Goal: Information Seeking & Learning: Learn about a topic

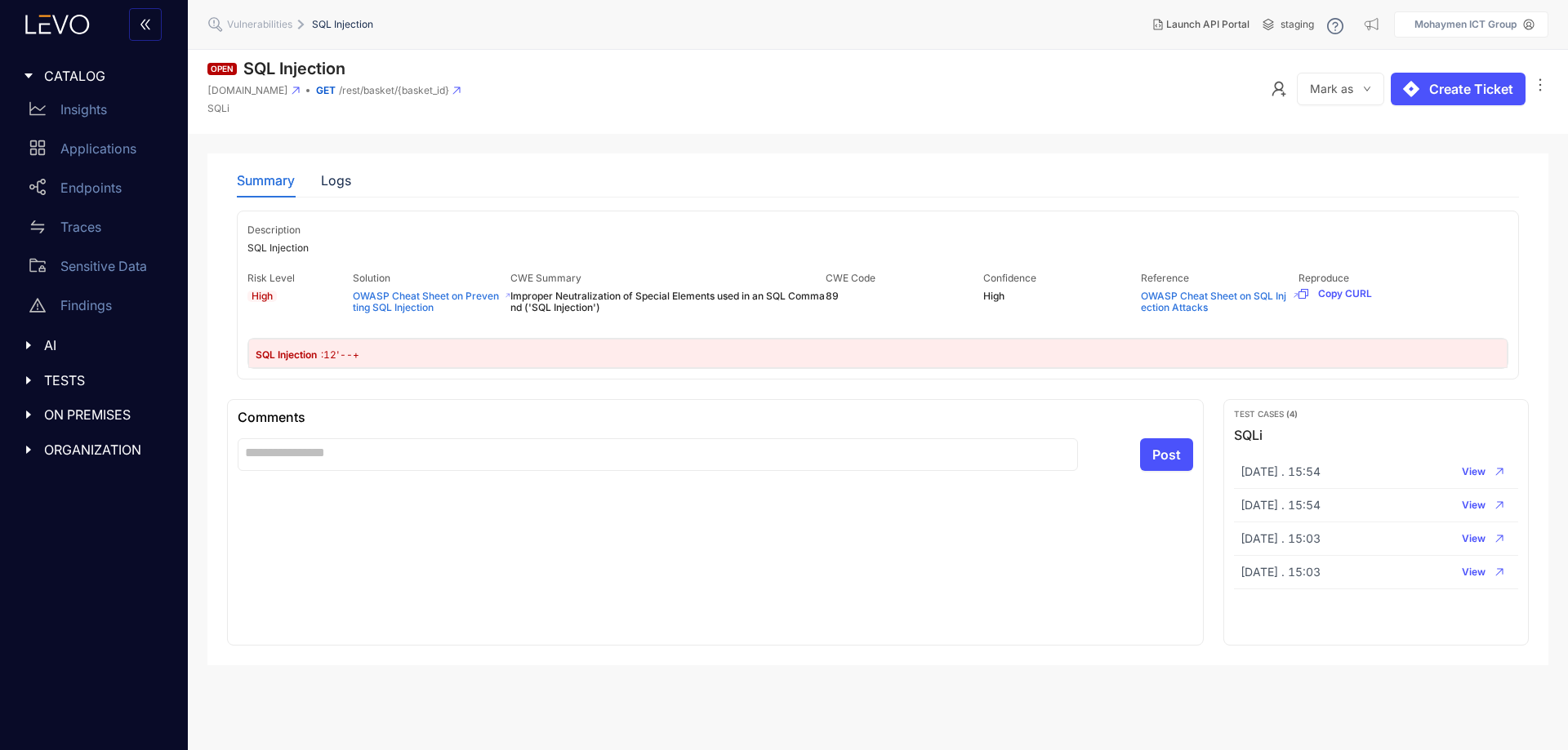
click at [1184, 335] on div "Description SQL Injection Risk Level High Solution OWASP Cheat Sheet on Prevent…" at bounding box center [878, 295] width 1282 height 169
click at [370, 185] on div "Summary Logs" at bounding box center [878, 180] width 1282 height 34
click at [308, 182] on div "Summary Logs" at bounding box center [293, 180] width 114 height 34
click at [338, 182] on div "Logs" at bounding box center [336, 181] width 30 height 15
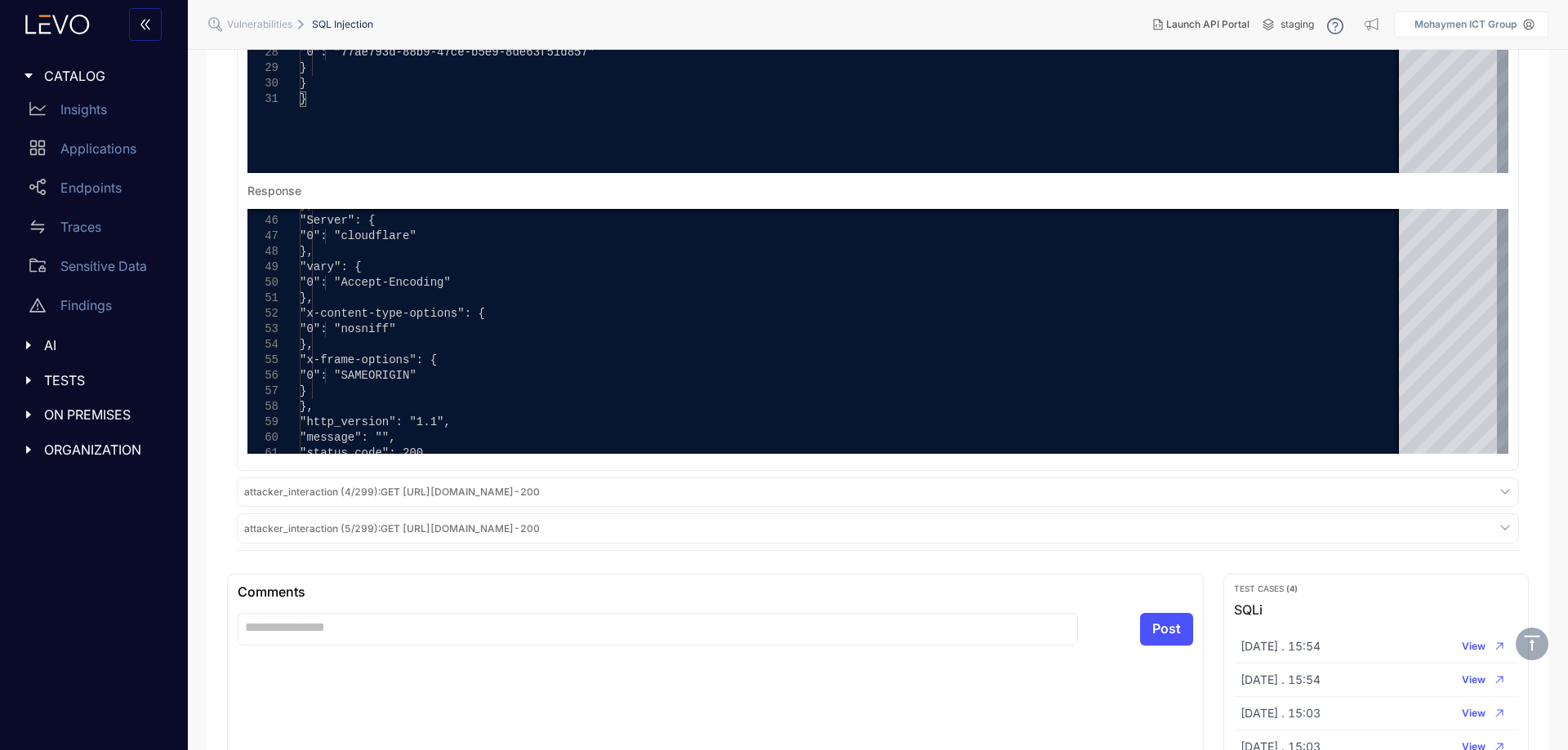
scroll to position [1388, 0]
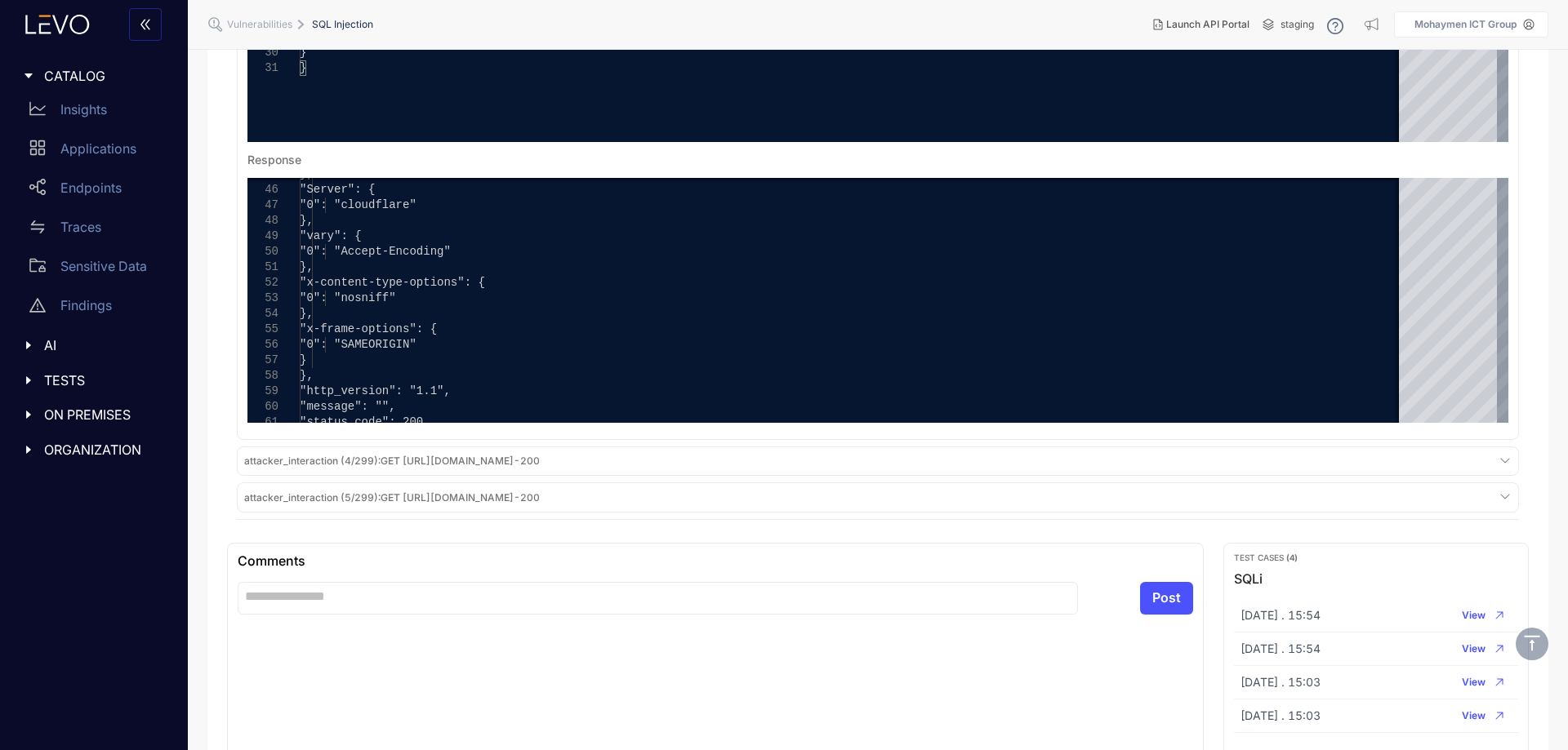
click at [504, 504] on span "attacker_interaction (5/299) : GET https://juice-shop-spec-building.levoai.app/…" at bounding box center [392, 498] width 296 height 12
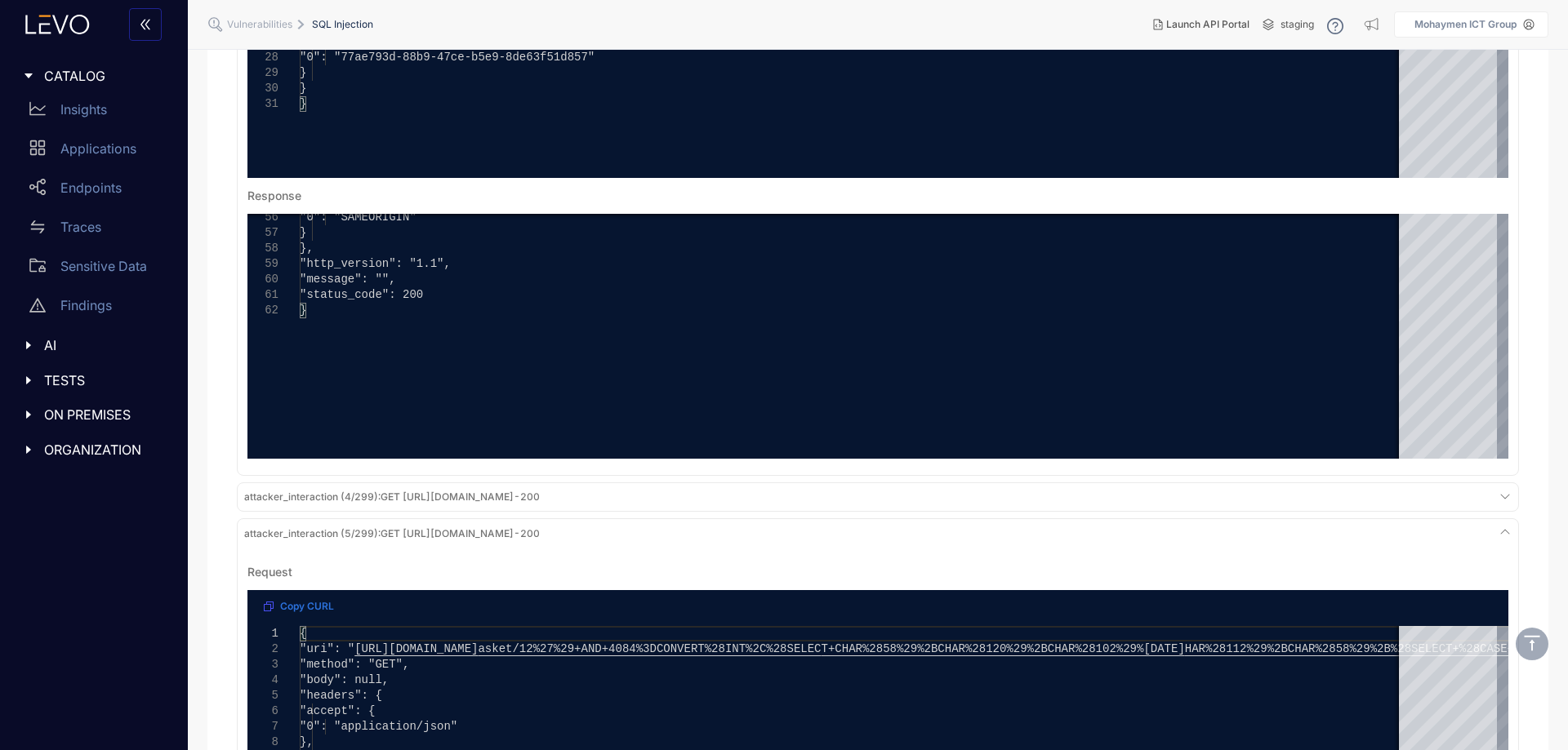
scroll to position [1470, 0]
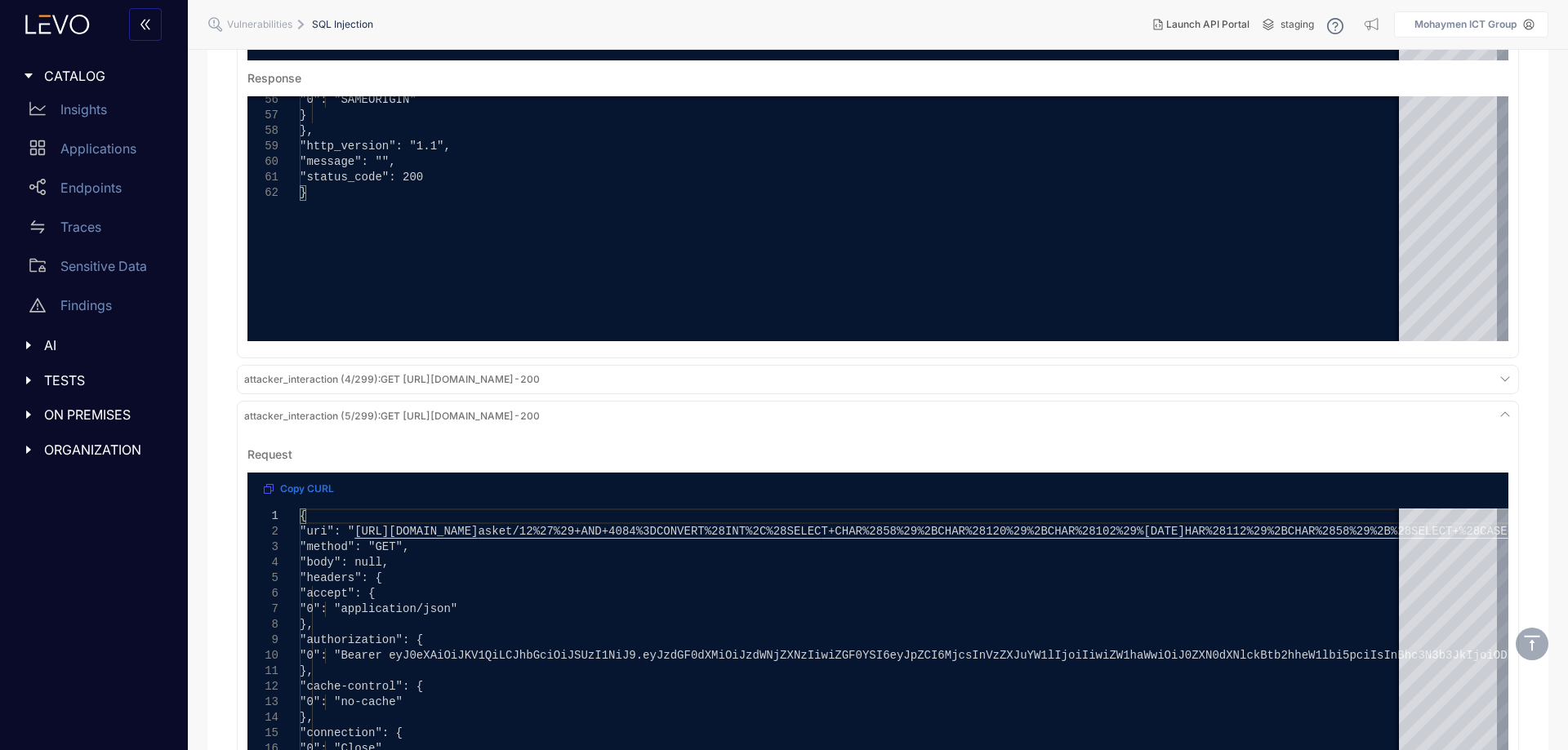
click at [540, 385] on span "attacker_interaction (4/299) : GET https://juice-shop-spec-building.levoai.app/…" at bounding box center [392, 380] width 296 height 12
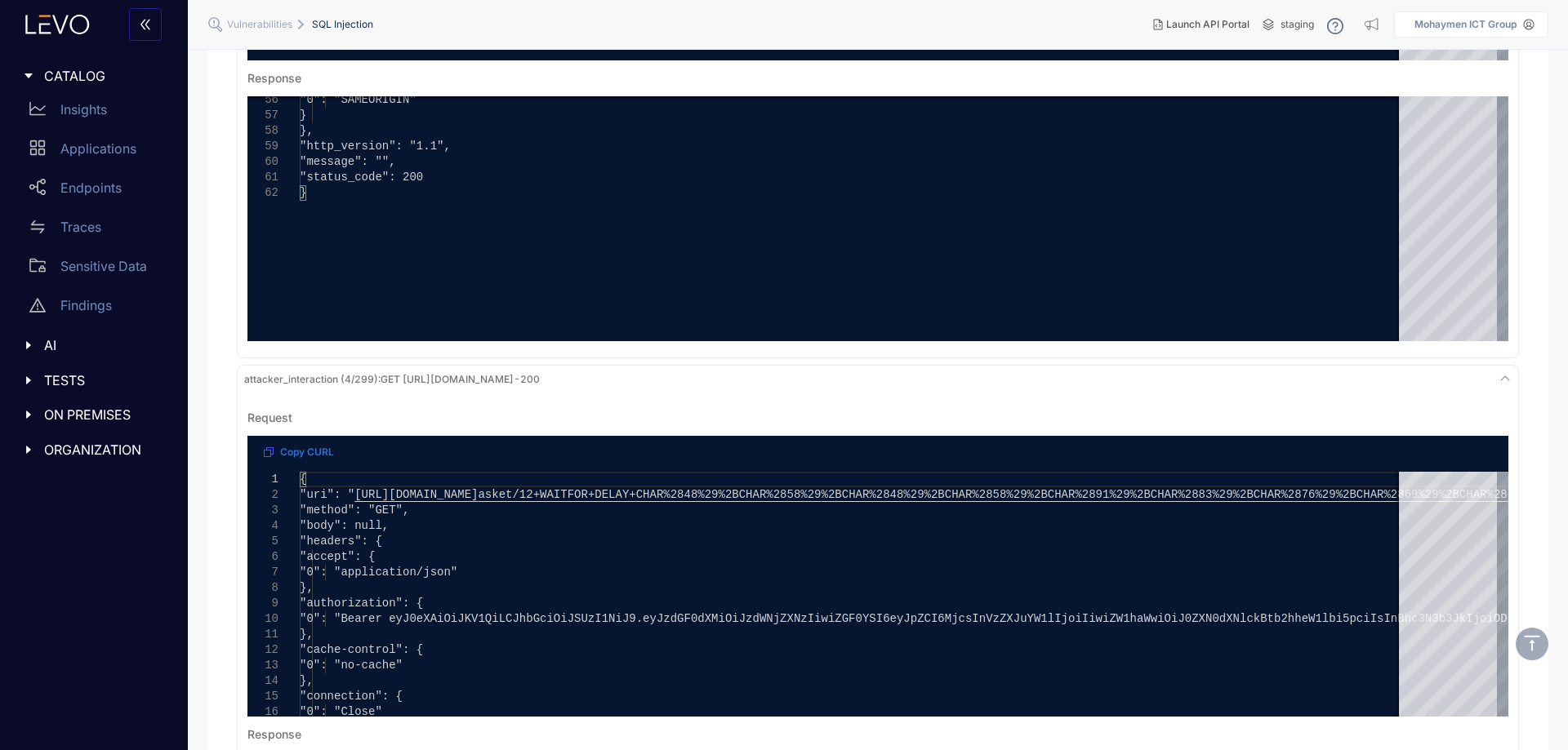
click at [540, 384] on span "attacker_interaction (4/299) : GET https://juice-shop-spec-building.levoai.app/…" at bounding box center [392, 380] width 296 height 12
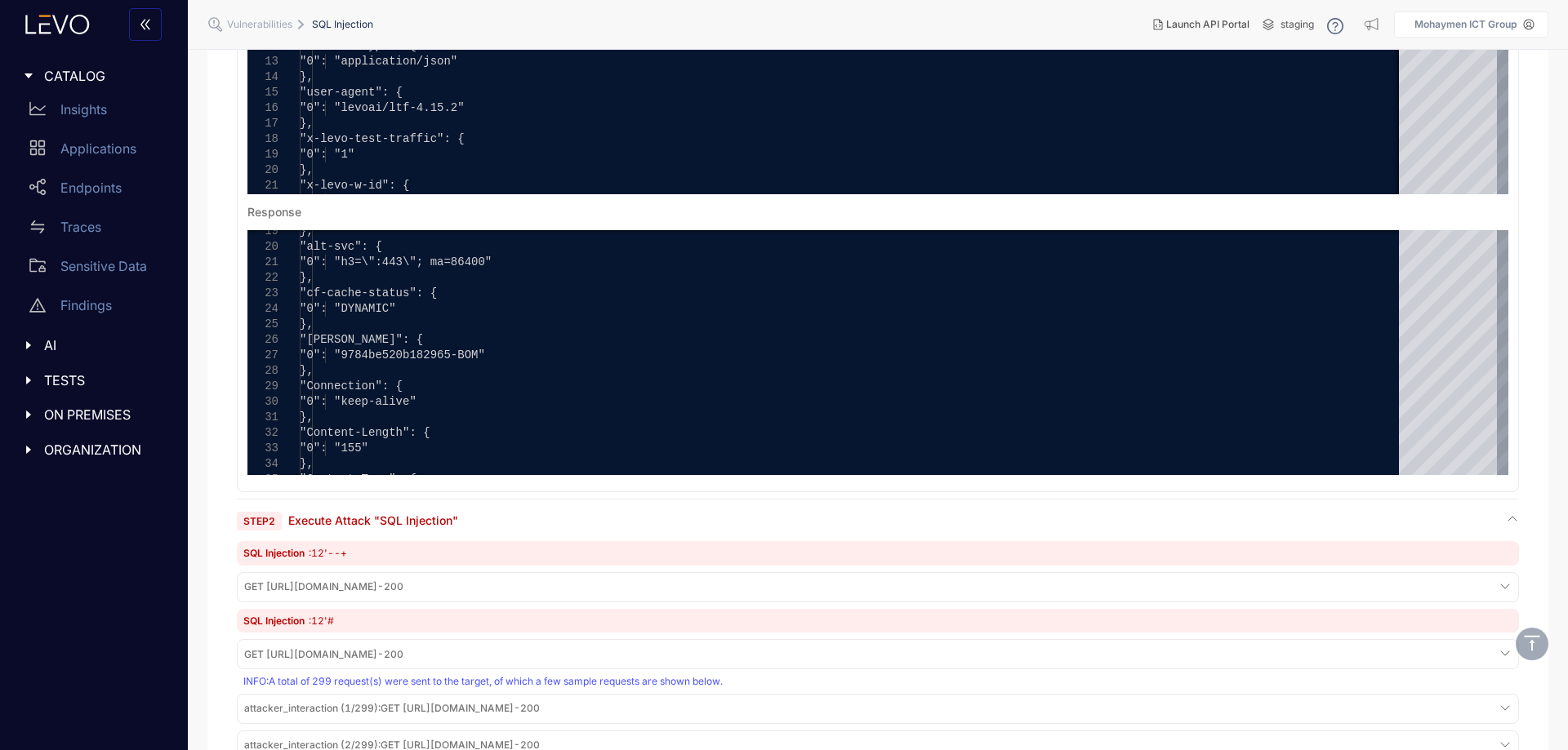
scroll to position [0, 0]
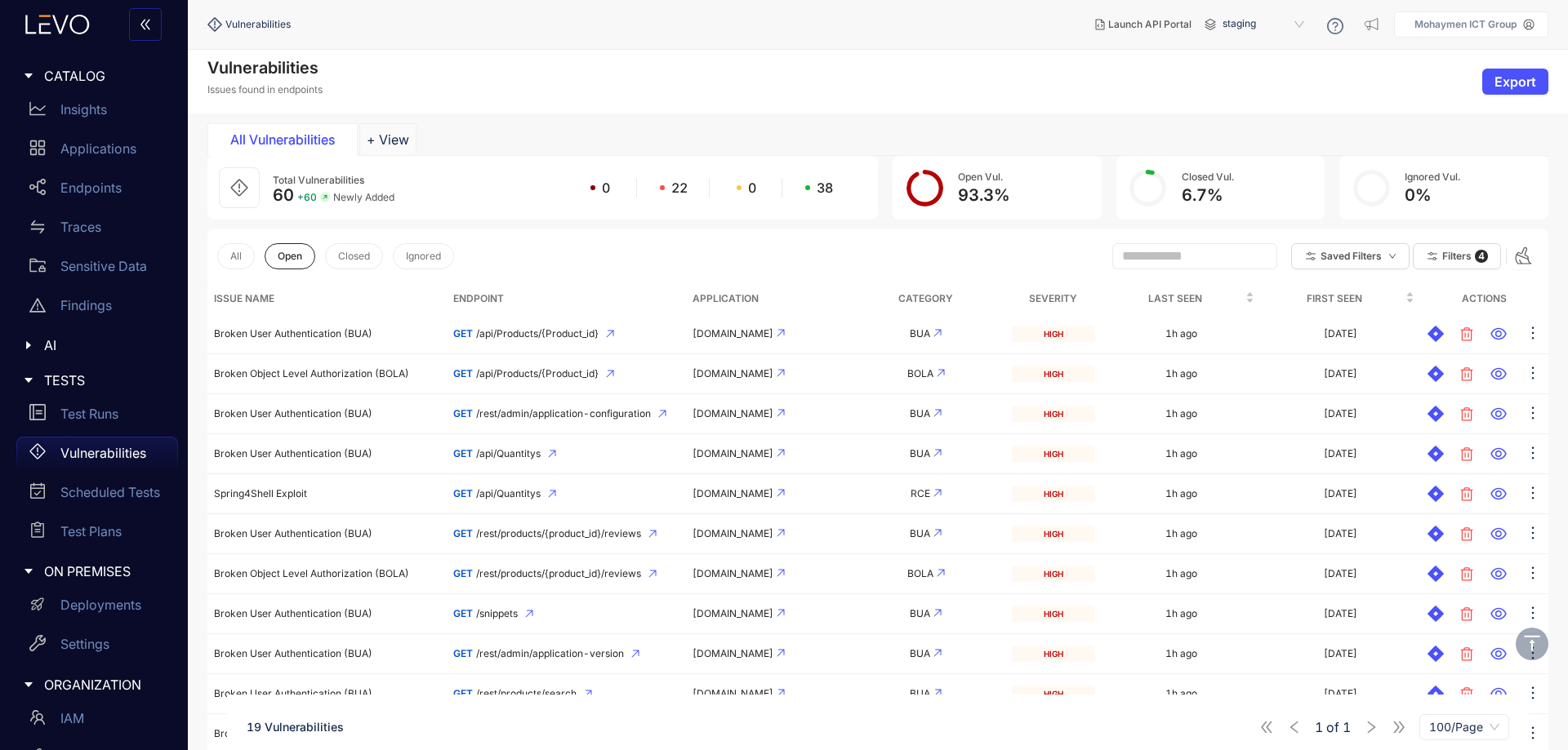
scroll to position [389, 0]
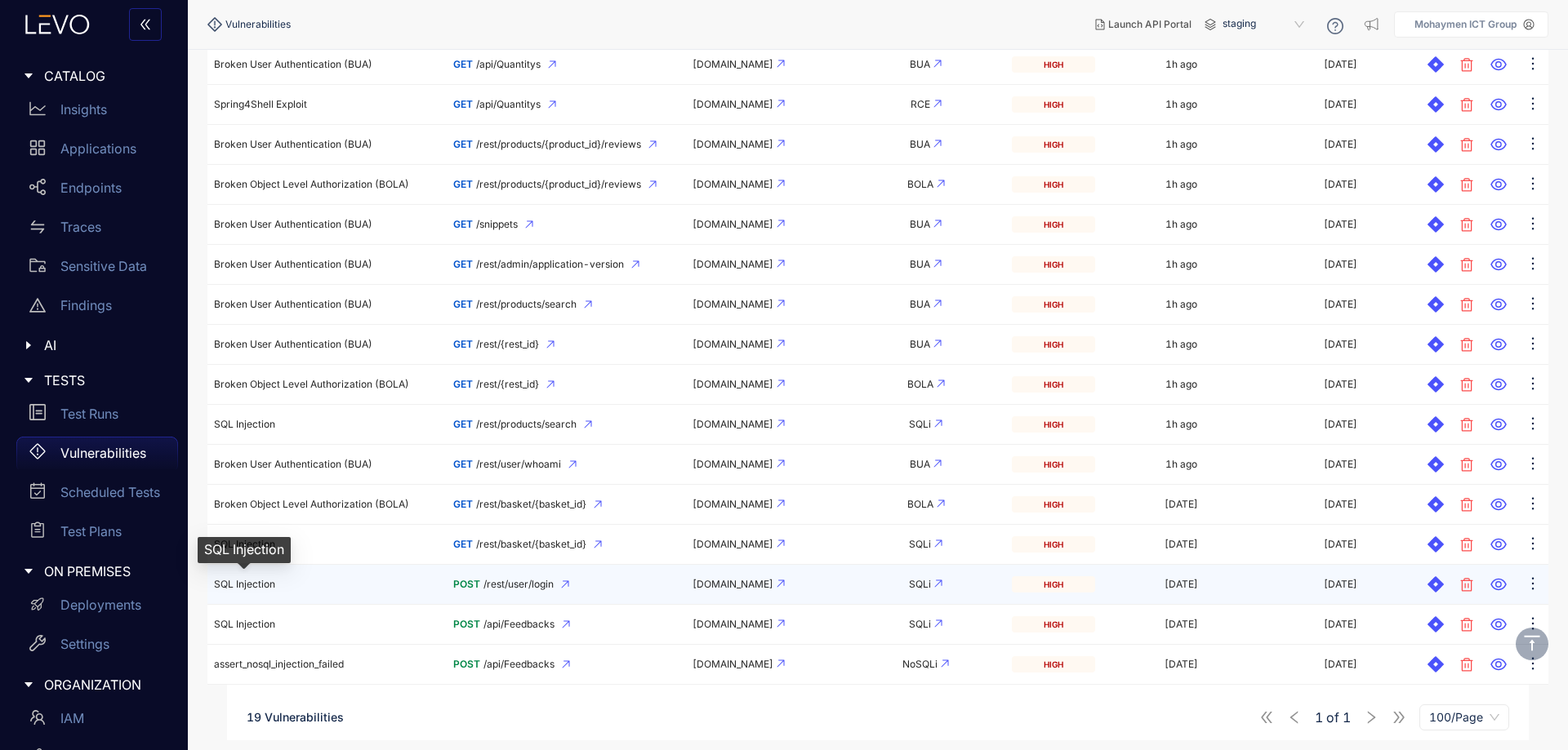
click at [253, 578] on span "SQL Injection" at bounding box center [244, 584] width 61 height 12
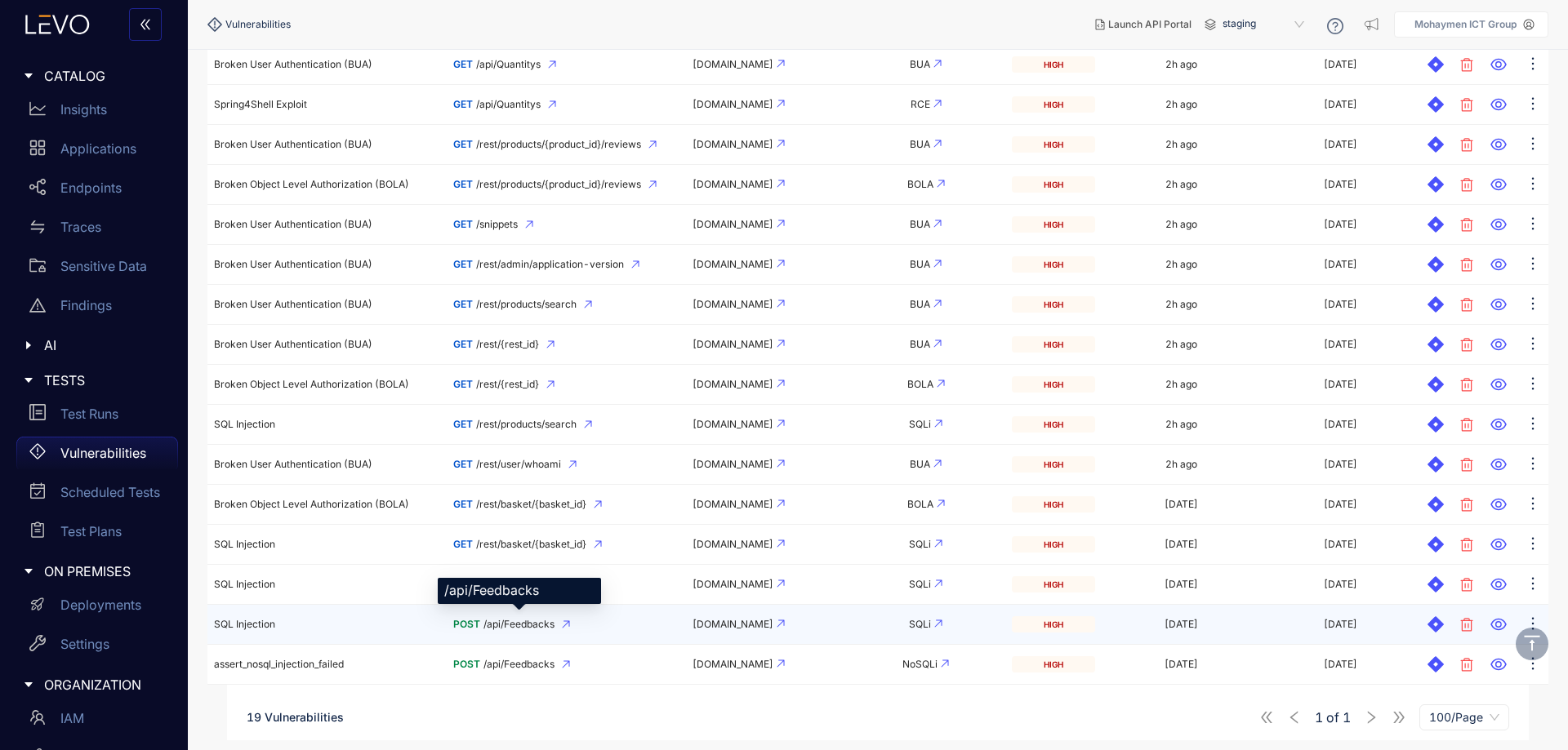
click at [513, 621] on span "/api/Feedbacks" at bounding box center [518, 625] width 71 height 12
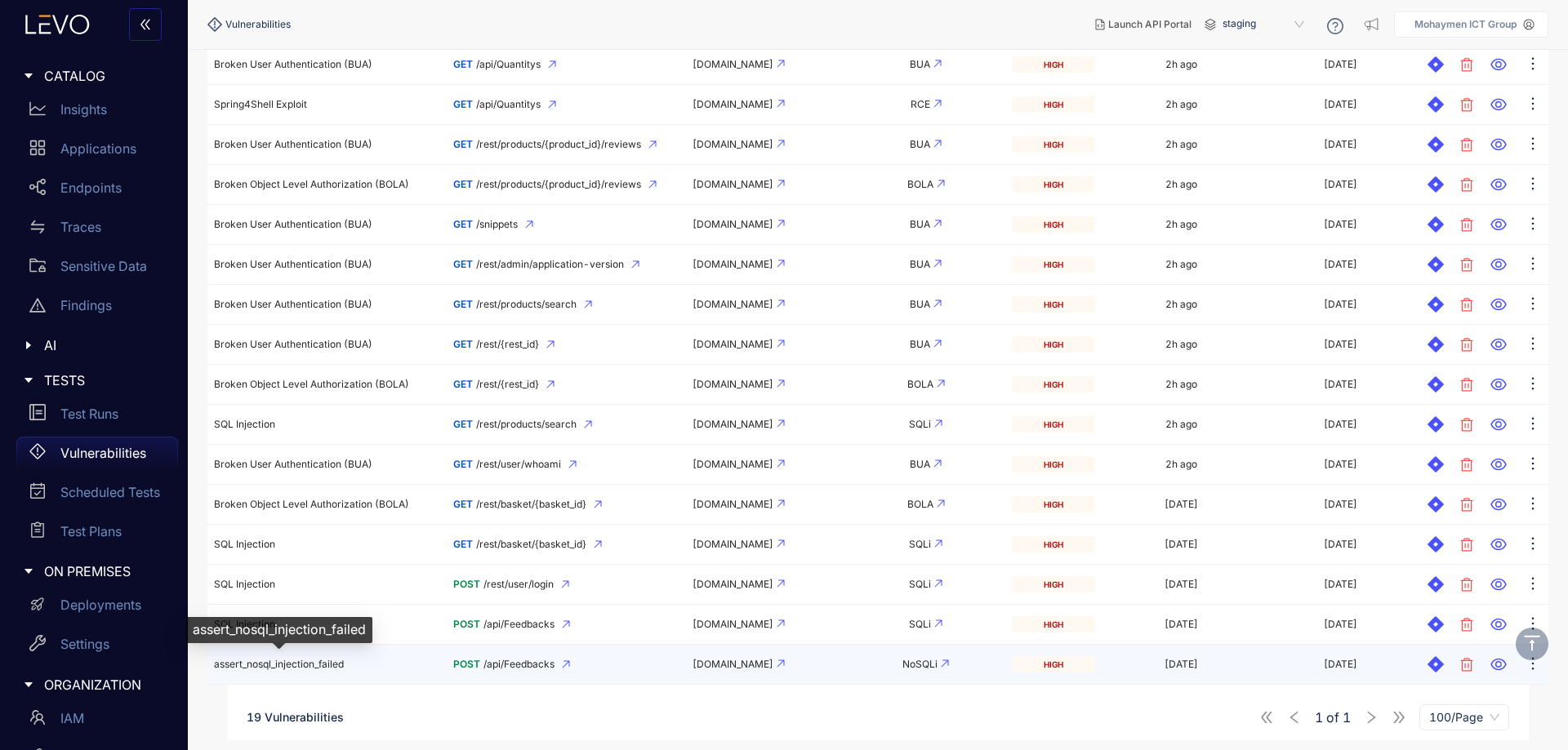
click at [294, 662] on span "assert_nosql_injection_failed" at bounding box center [279, 664] width 130 height 12
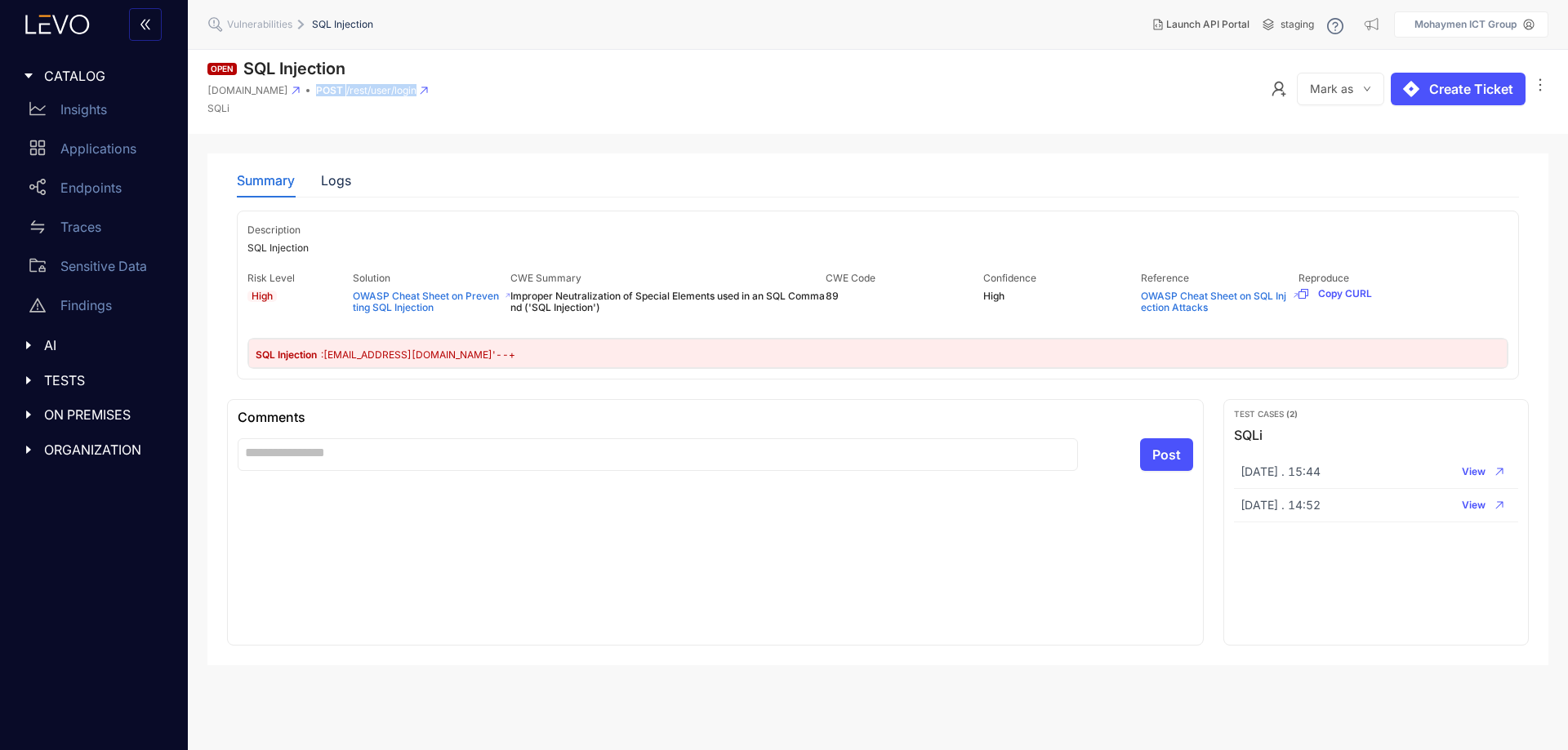
drag, startPoint x: 554, startPoint y: 80, endPoint x: 398, endPoint y: 92, distance: 156.5
click at [398, 92] on header "Open SQL Injection juice-shop-spec-building.levoai.app POST /rest/user/login SQ…" at bounding box center [878, 92] width 1380 height 84
copy div "POST /rest/user/login"
click at [439, 350] on span ": testuser@mohaymen.ir'--+" at bounding box center [418, 354] width 194 height 12
click at [339, 191] on div "Logs" at bounding box center [336, 180] width 30 height 34
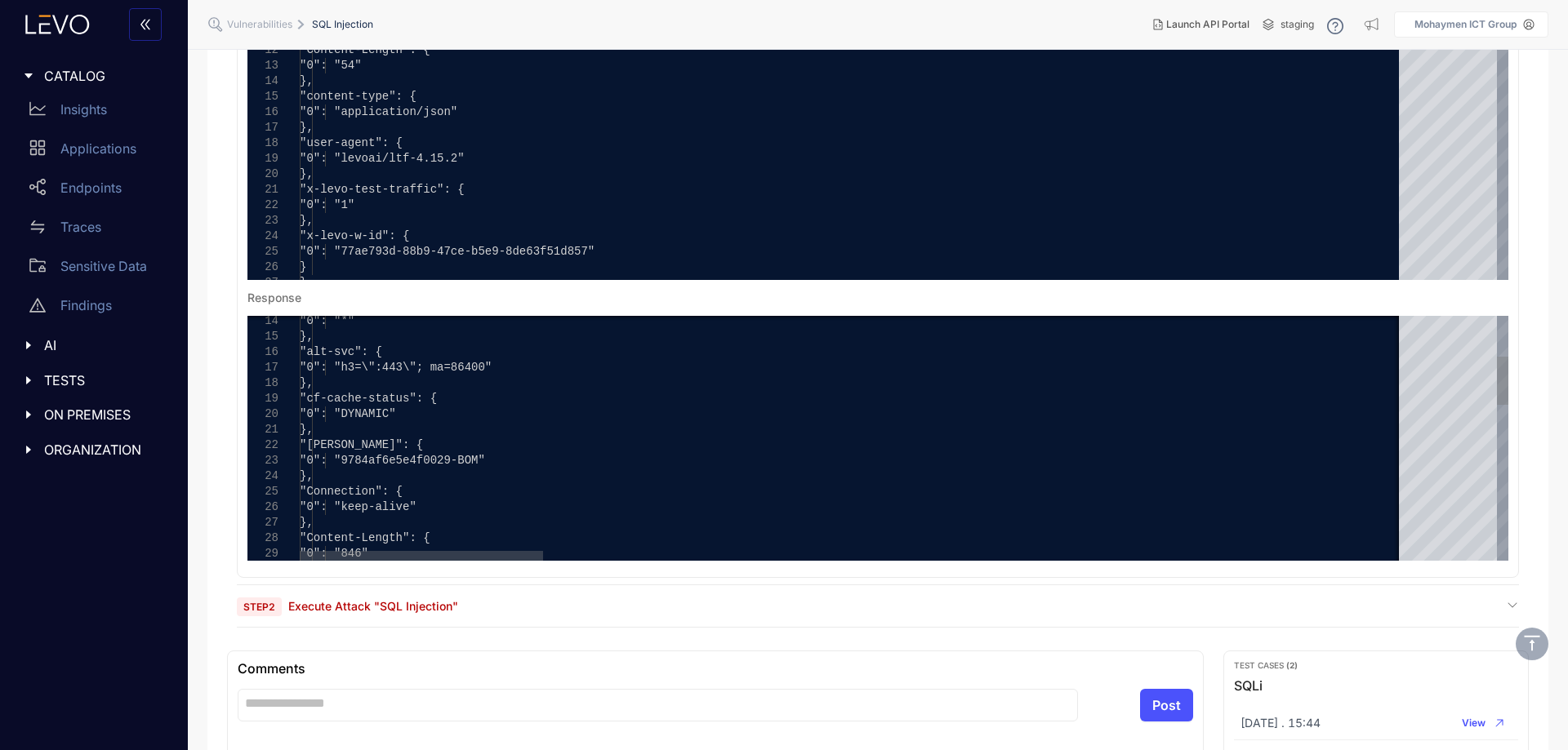
scroll to position [327, 0]
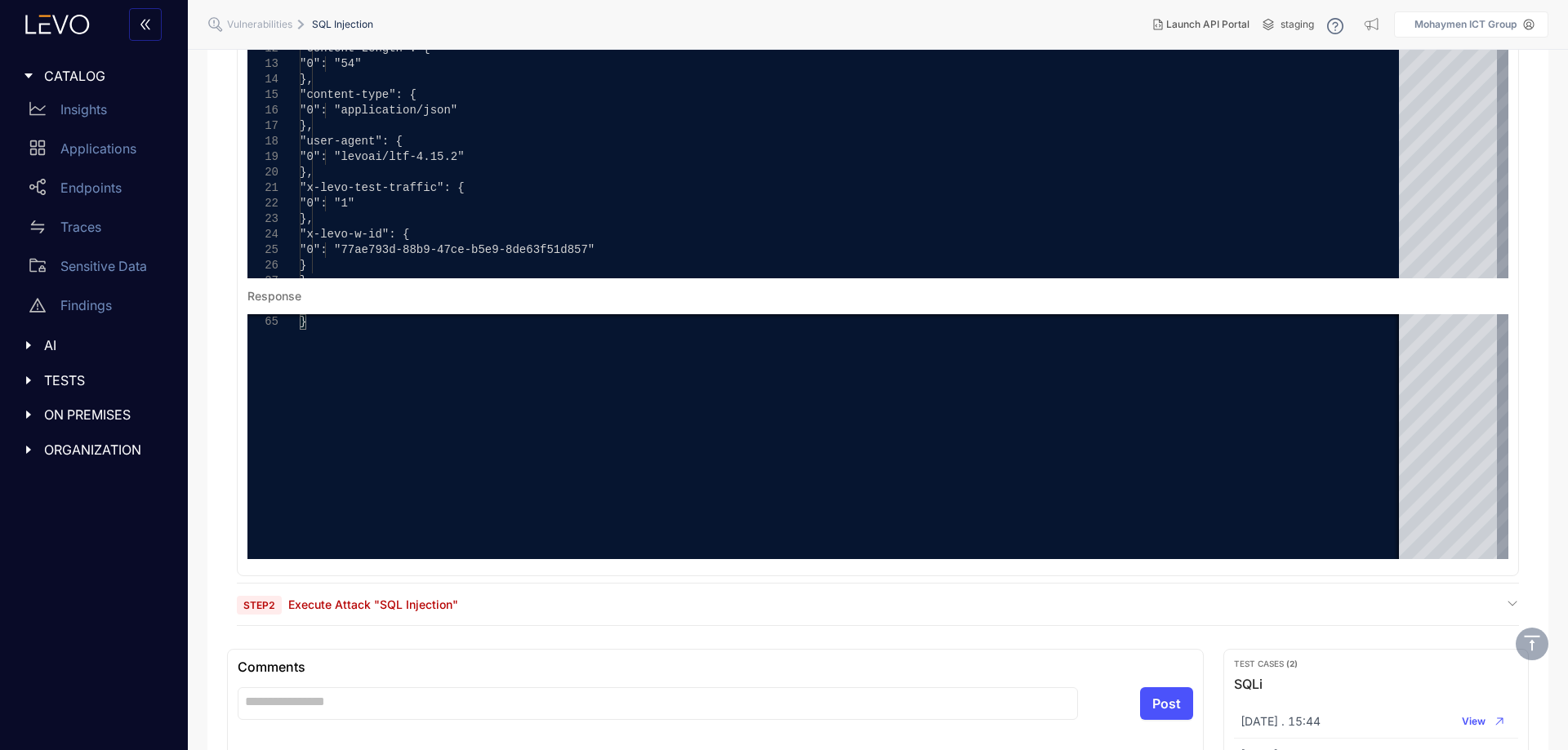
click at [566, 588] on section "**********" at bounding box center [878, 262] width 1282 height 729
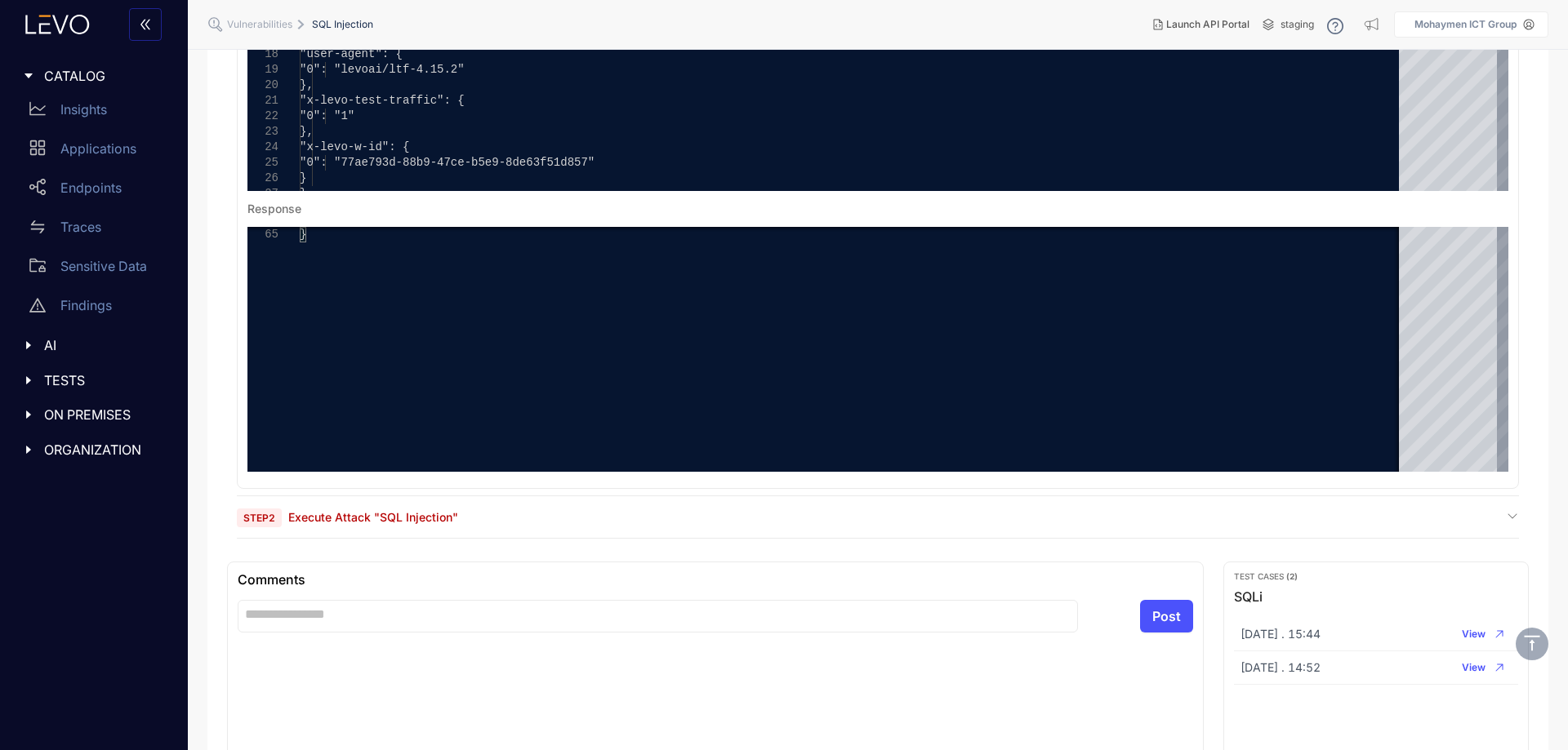
scroll to position [511, 0]
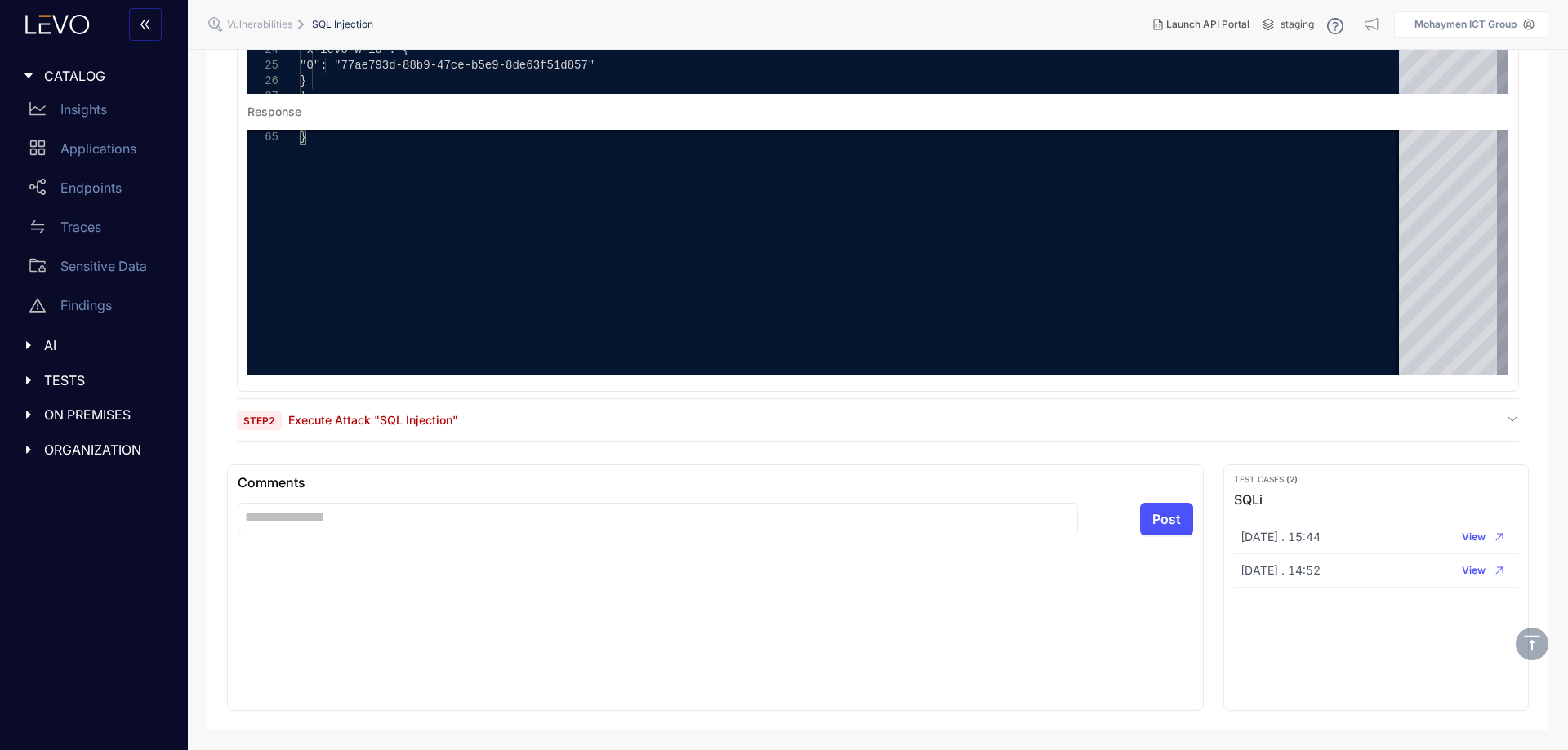
click at [505, 417] on div "Step 2 Execute Attack "SQL Injection"" at bounding box center [878, 420] width 1282 height 16
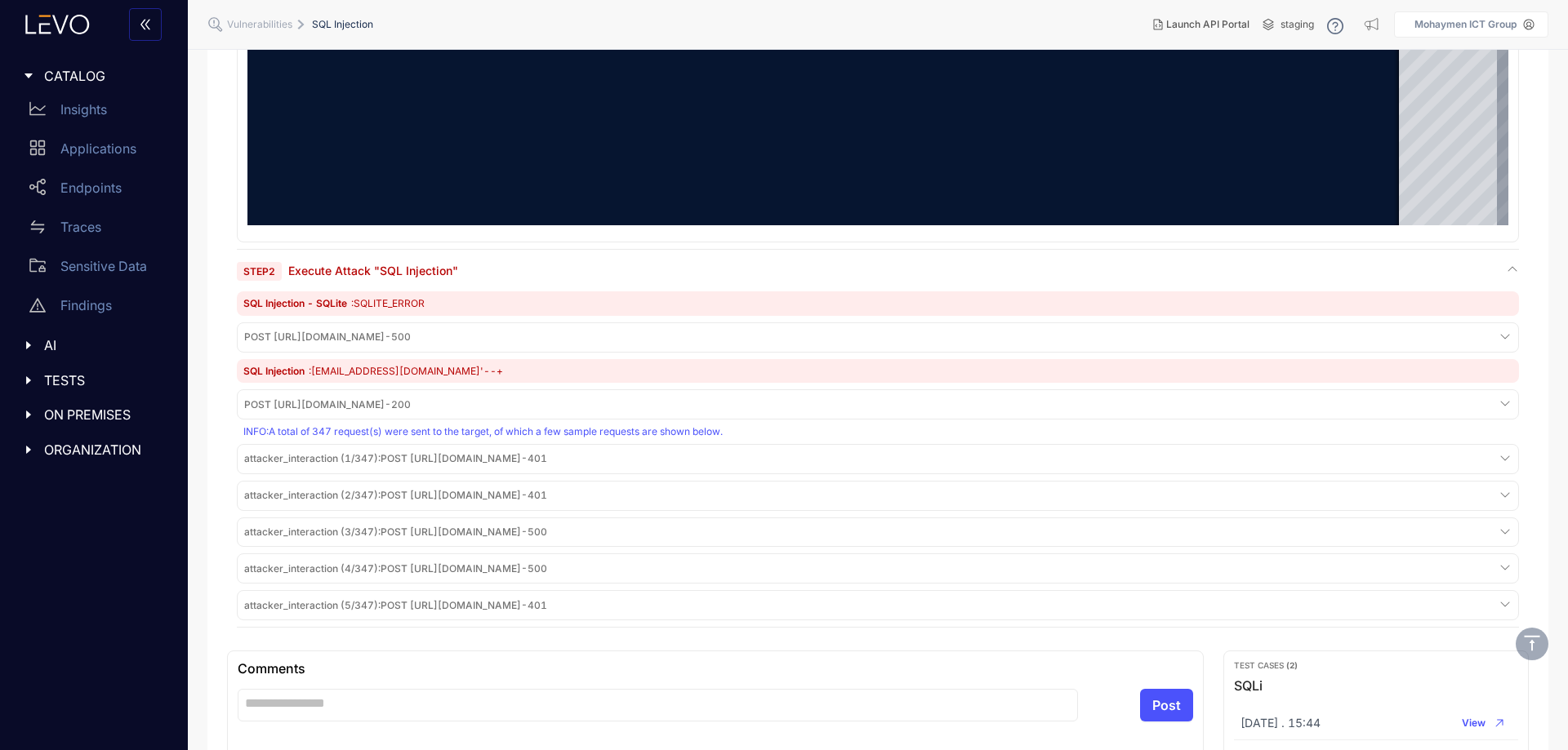
scroll to position [756, 0]
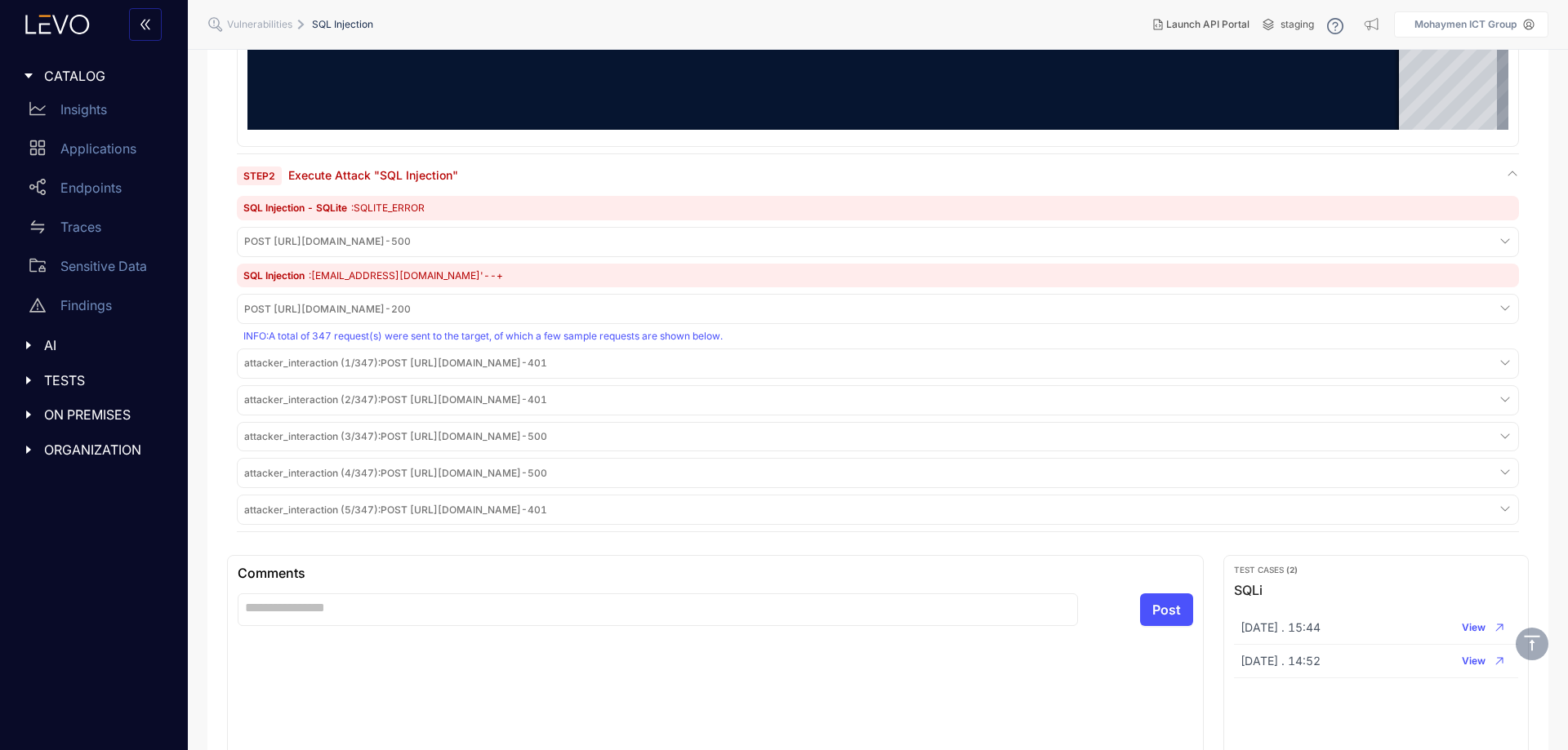
click at [547, 508] on span "attacker_interaction (5/347) : POST https://juice-shop-spec-building.levoai.app…" at bounding box center [396, 511] width 303 height 12
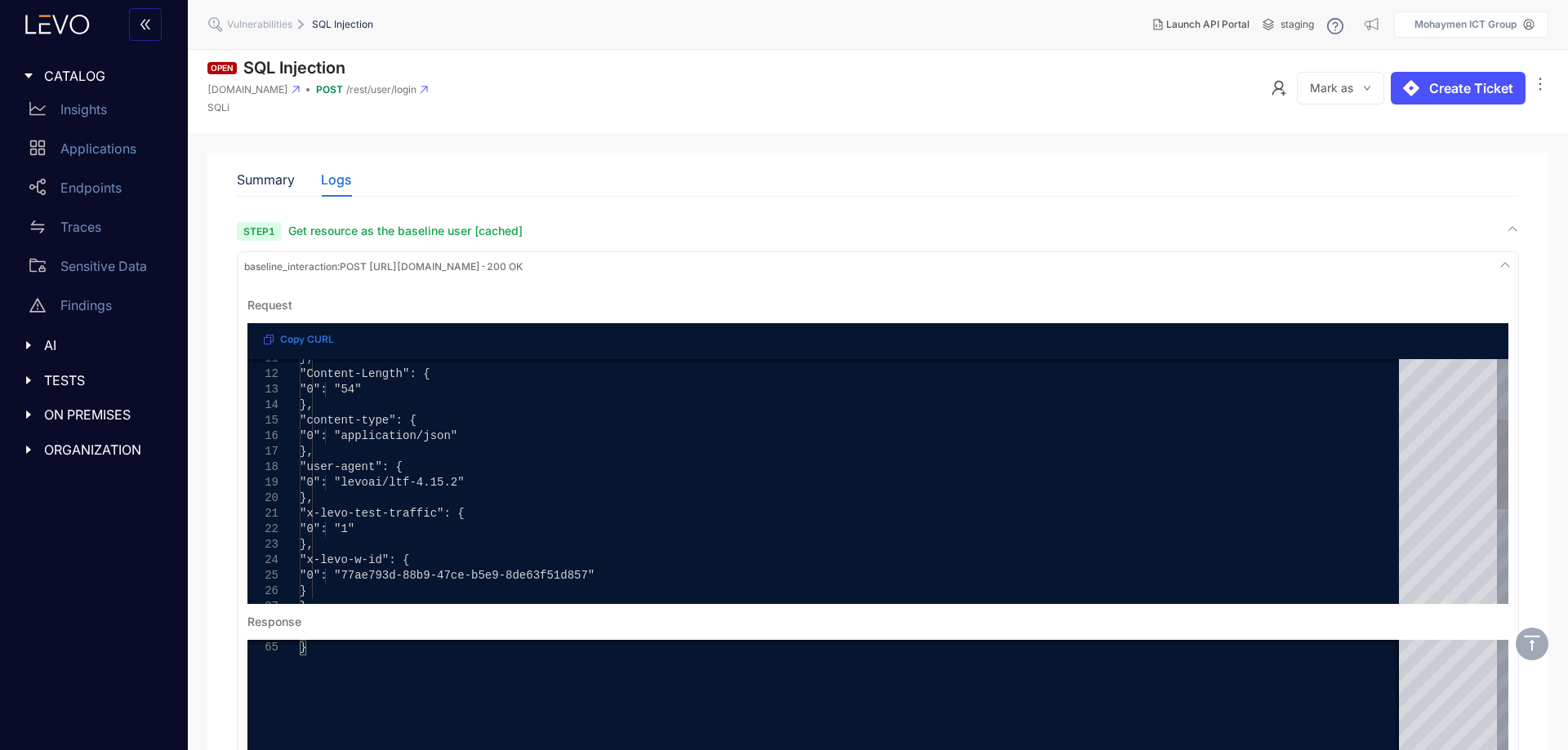
scroll to position [0, 0]
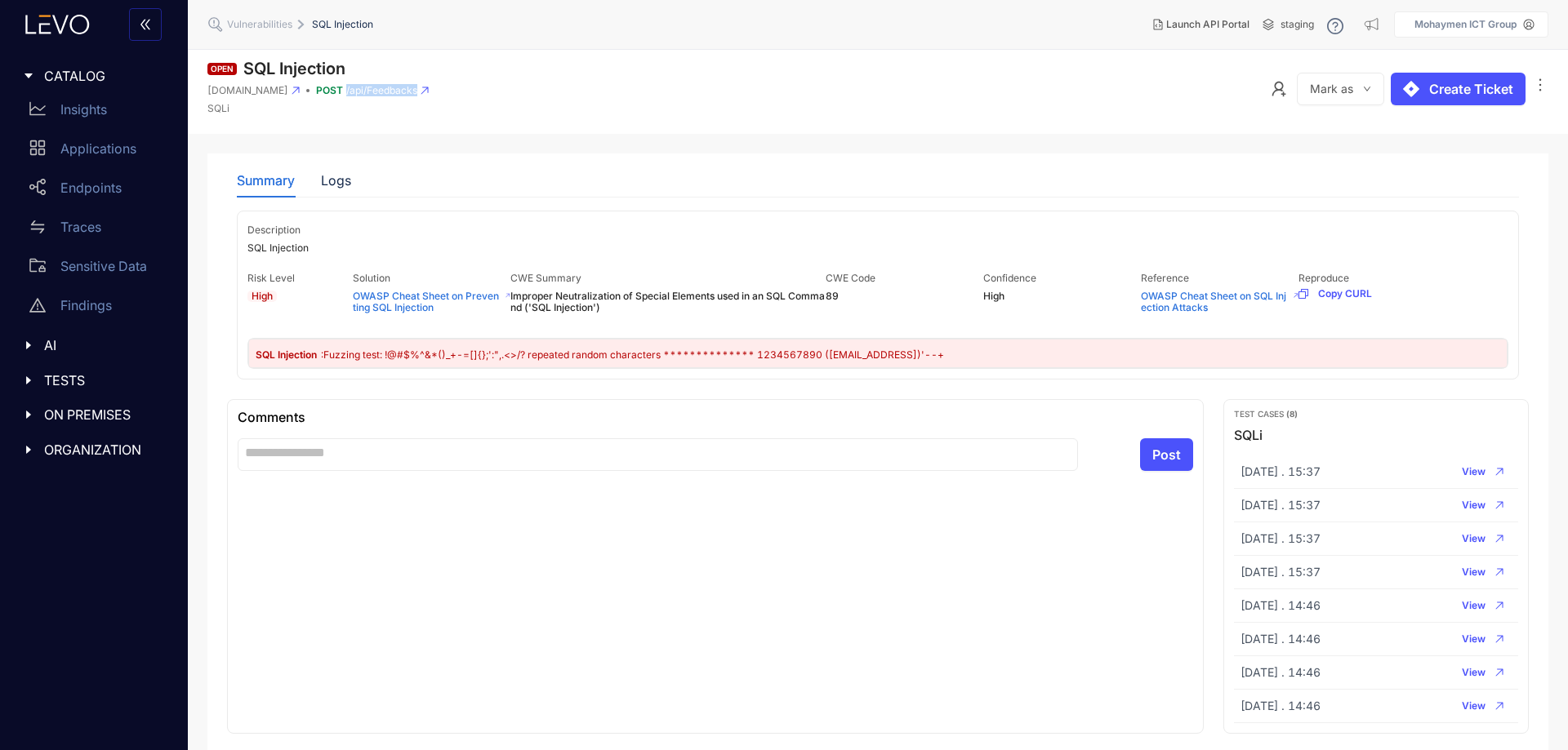
drag, startPoint x: 544, startPoint y: 79, endPoint x: 432, endPoint y: 86, distance: 112.2
click at [432, 86] on header "Open SQL Injection juice-shop-spec-building.levoai.app POST /api/Feedbacks SQLi…" at bounding box center [878, 92] width 1380 height 84
copy div "/api/Feedbacks"
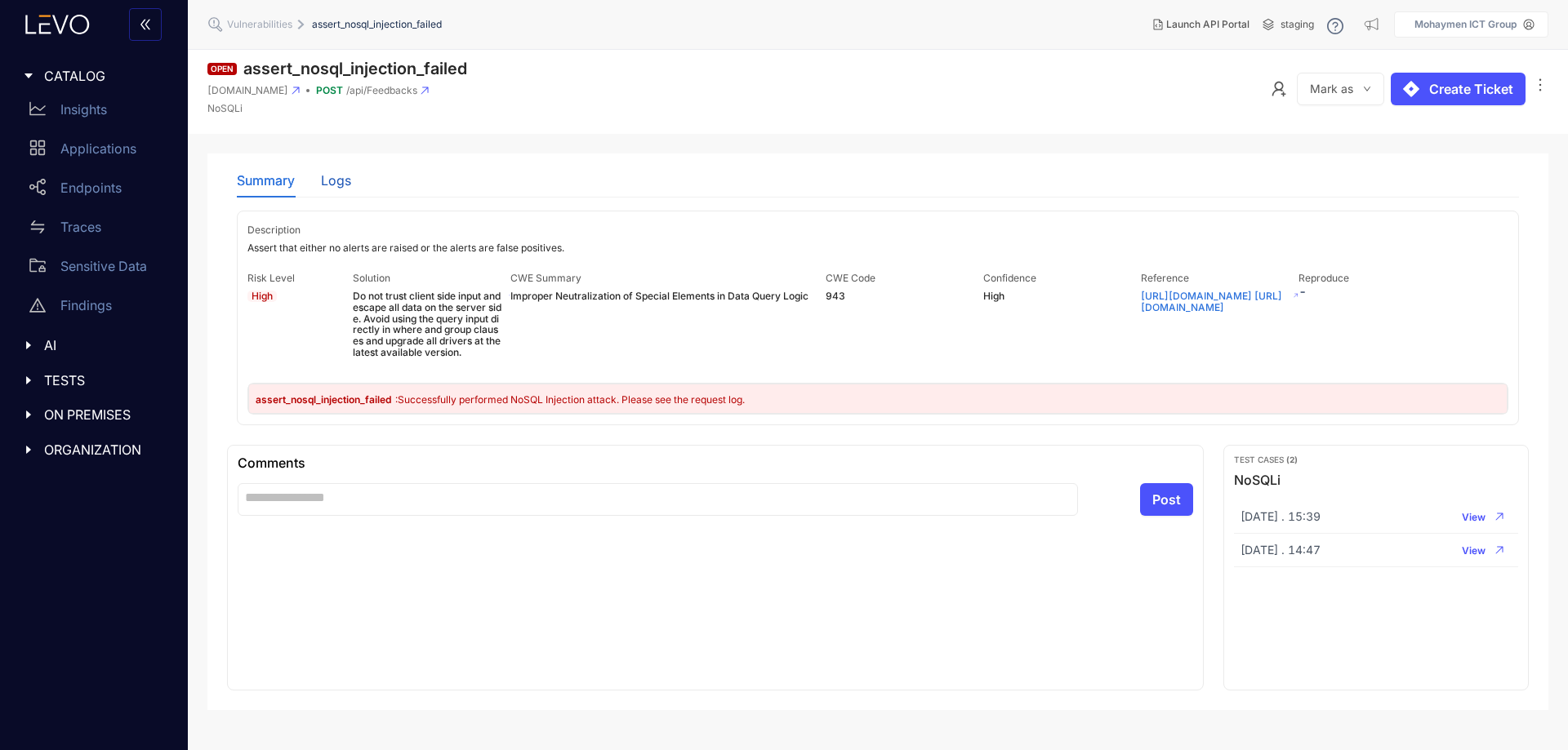
click at [325, 184] on div "Logs" at bounding box center [336, 181] width 30 height 15
